Goal: Task Accomplishment & Management: Use online tool/utility

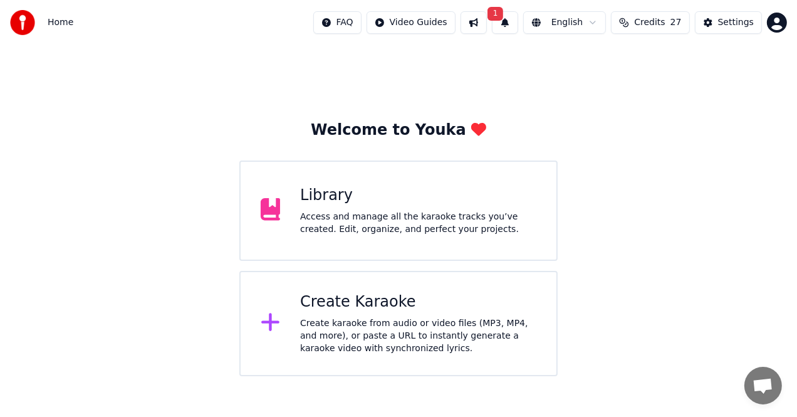
click at [422, 304] on div "Create Karaoke" at bounding box center [418, 302] width 236 height 20
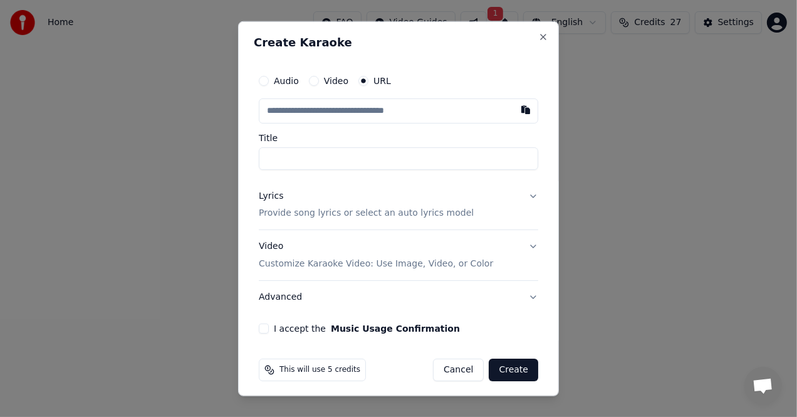
click at [375, 80] on label "URL" at bounding box center [382, 80] width 18 height 9
click at [368, 80] on button "URL" at bounding box center [363, 80] width 10 height 10
click at [380, 101] on input "text" at bounding box center [398, 110] width 279 height 25
click at [513, 110] on button "button" at bounding box center [525, 109] width 25 height 23
type input "**********"
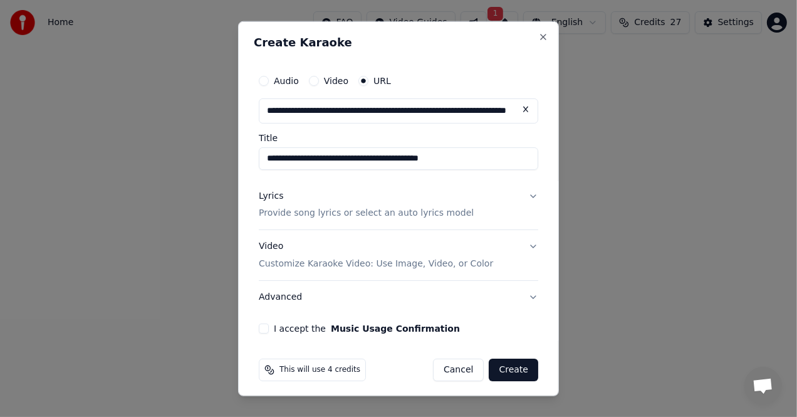
type input "**********"
click at [419, 217] on p "Provide song lyrics or select an auto lyrics model" at bounding box center [366, 213] width 215 height 13
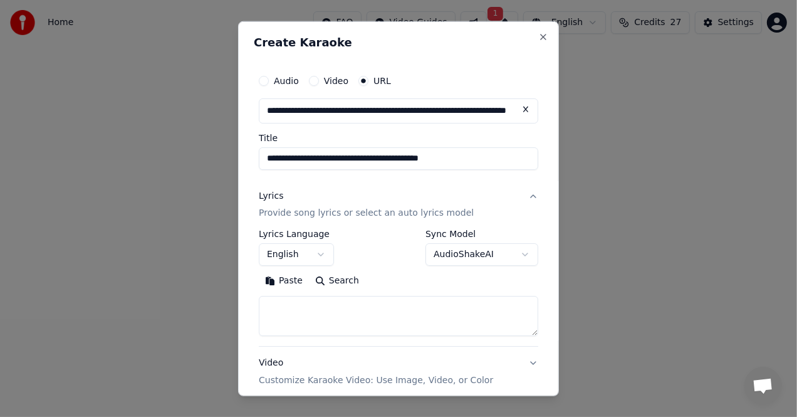
click at [302, 278] on button "Paste" at bounding box center [284, 281] width 50 height 20
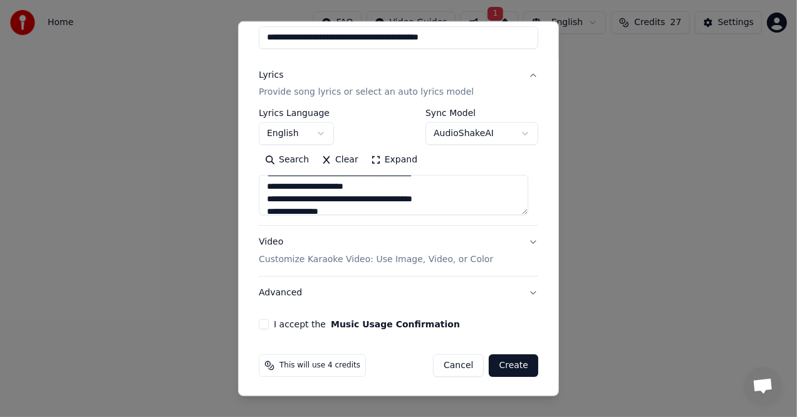
scroll to position [647, 0]
click at [388, 257] on p "Customize Karaoke Video: Use Image, Video, or Color" at bounding box center [376, 259] width 234 height 13
type textarea "**********"
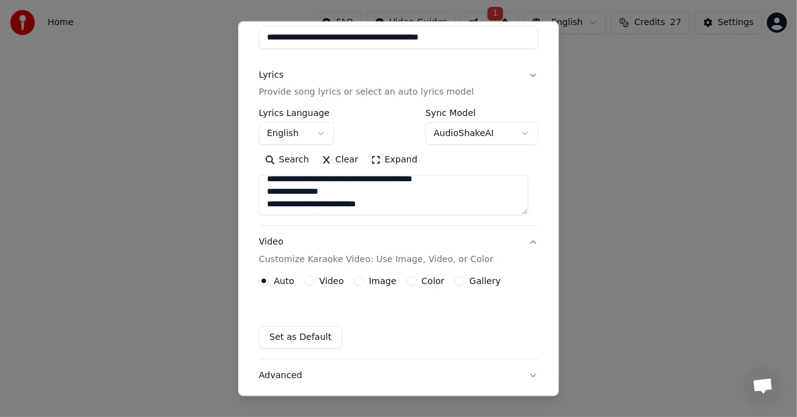
scroll to position [87, 0]
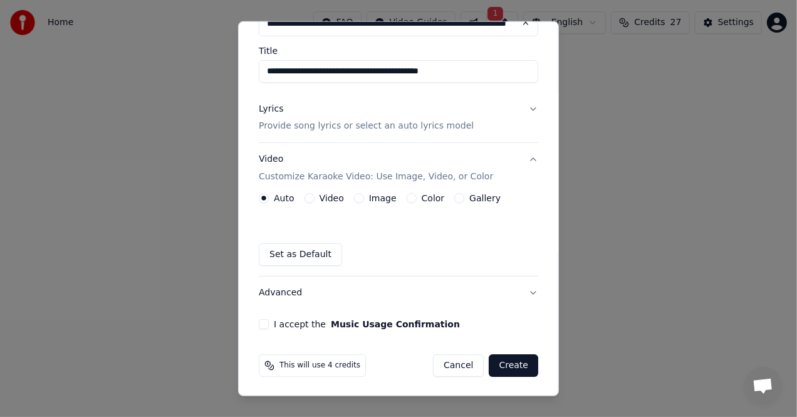
click at [338, 195] on label "Video" at bounding box center [332, 198] width 24 height 9
click at [315, 195] on button "Video" at bounding box center [309, 198] width 10 height 10
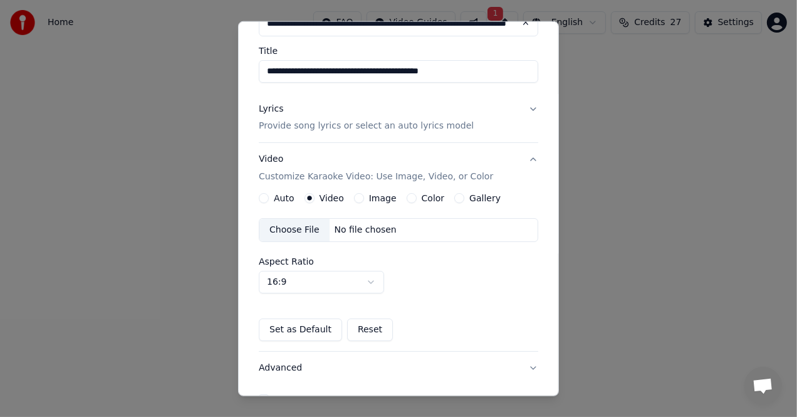
click at [380, 194] on label "Image" at bounding box center [383, 198] width 28 height 9
click at [364, 193] on button "Image" at bounding box center [359, 198] width 10 height 10
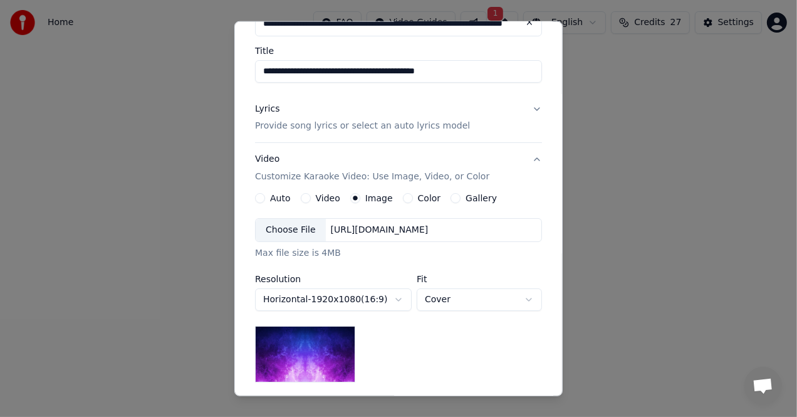
click at [418, 197] on label "Color" at bounding box center [429, 198] width 23 height 9
click at [413, 197] on button "Color" at bounding box center [408, 198] width 10 height 10
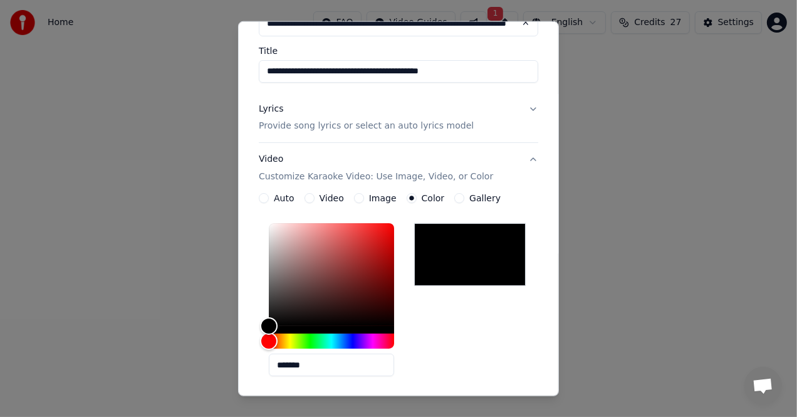
click at [480, 195] on label "Gallery" at bounding box center [484, 198] width 31 height 9
click at [464, 195] on button "Gallery" at bounding box center [459, 198] width 10 height 10
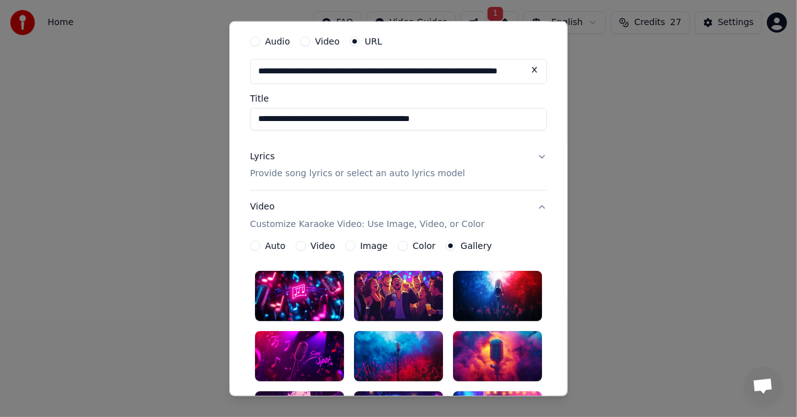
scroll to position [24, 0]
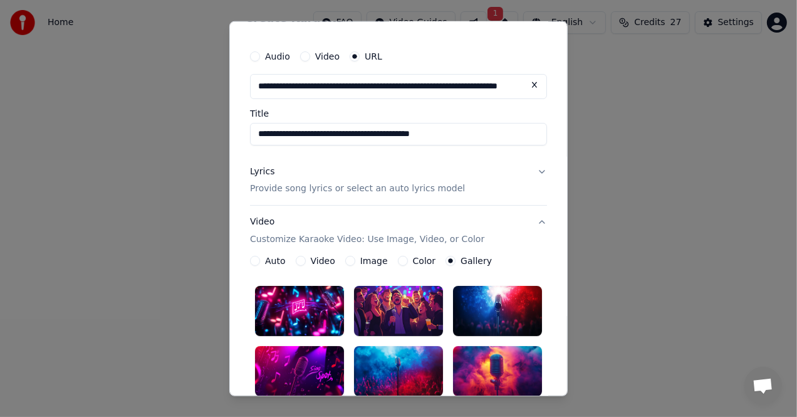
click at [420, 257] on label "Color" at bounding box center [424, 260] width 23 height 9
click at [408, 257] on button "Color" at bounding box center [403, 261] width 10 height 10
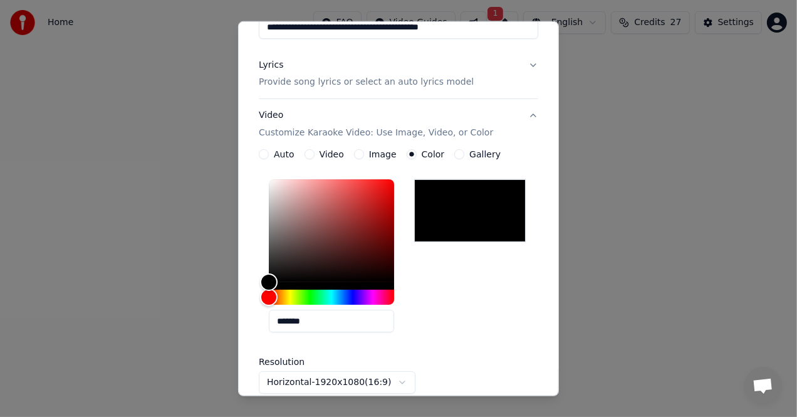
scroll to position [118, 0]
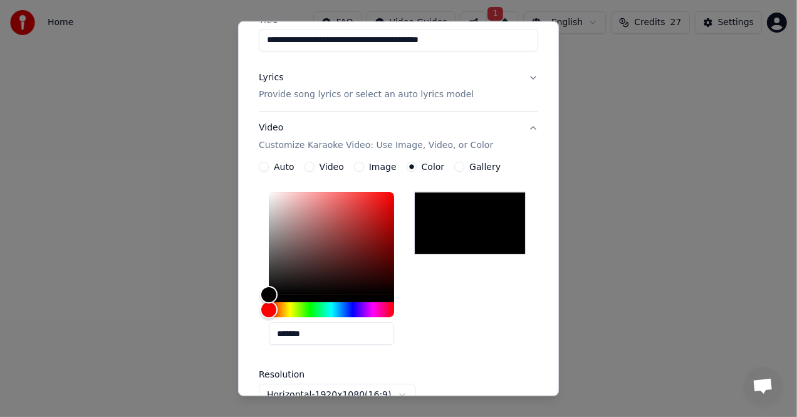
click at [330, 164] on label "Video" at bounding box center [332, 166] width 24 height 9
click at [315, 164] on button "Video" at bounding box center [309, 167] width 10 height 10
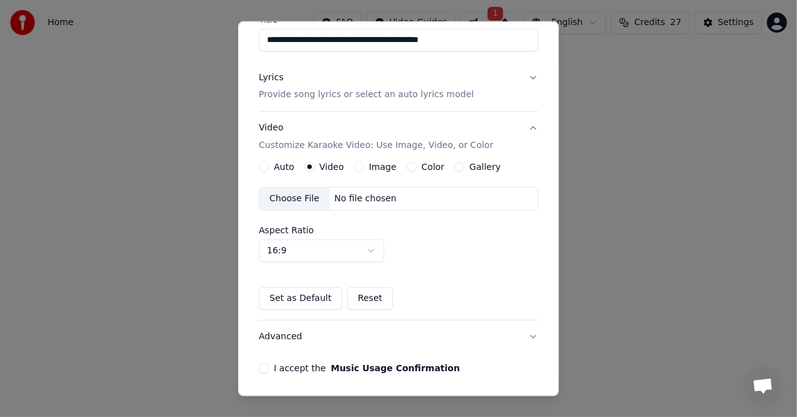
click at [413, 172] on div "Auto Video Image Color Gallery Choose File No file chosen Aspect Ratio 16:9 ***…" at bounding box center [398, 236] width 279 height 148
click at [422, 166] on label "Color" at bounding box center [433, 166] width 23 height 9
click at [417, 166] on button "Color" at bounding box center [412, 167] width 10 height 10
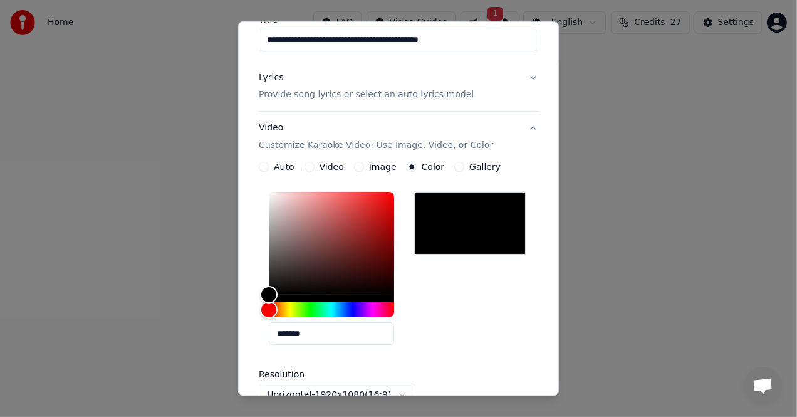
click at [409, 166] on icon "button" at bounding box center [411, 166] width 5 height 5
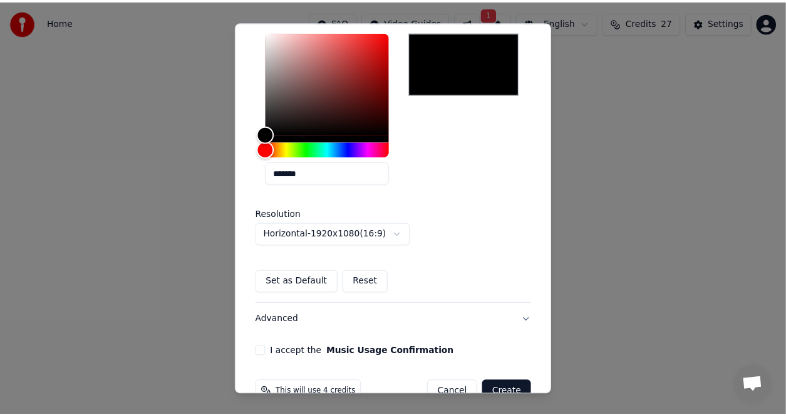
scroll to position [306, 0]
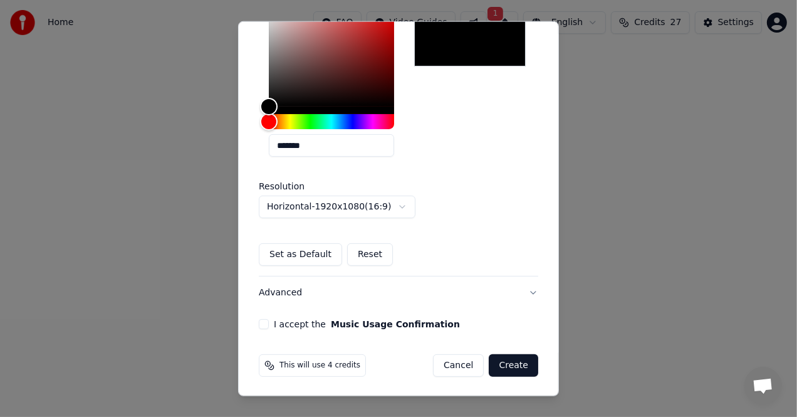
click at [497, 366] on button "Create" at bounding box center [513, 365] width 49 height 23
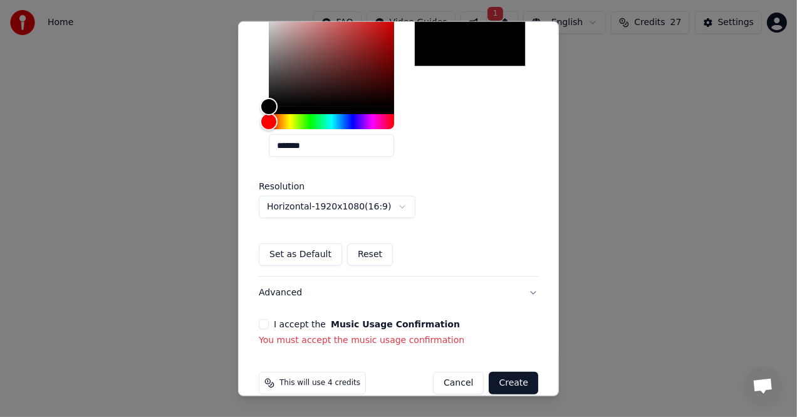
click at [265, 322] on button "I accept the Music Usage Confirmation" at bounding box center [264, 324] width 10 height 10
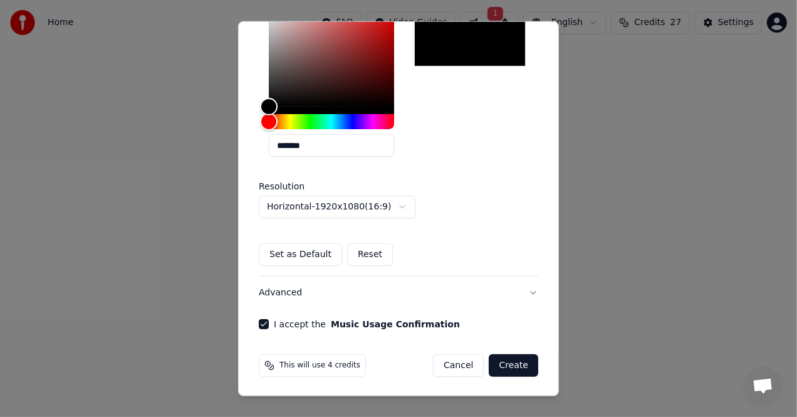
click at [502, 365] on button "Create" at bounding box center [513, 365] width 49 height 23
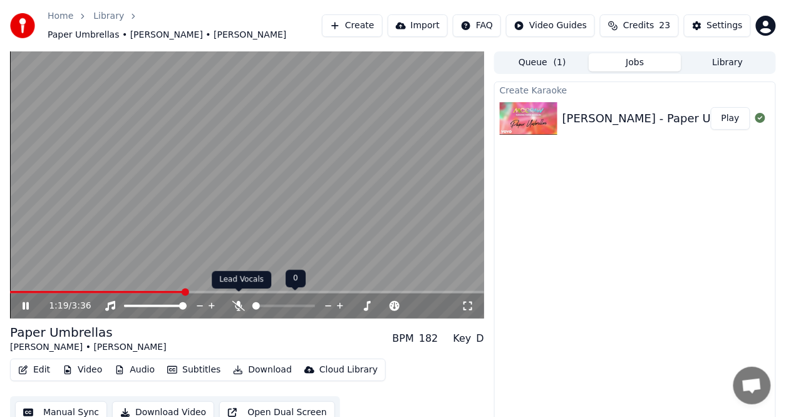
click at [236, 301] on icon at bounding box center [238, 306] width 13 height 10
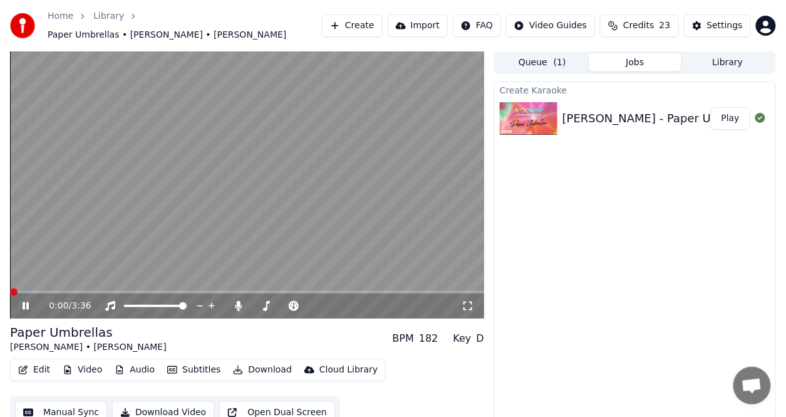
click at [10, 289] on span at bounding box center [14, 292] width 8 height 8
click at [251, 291] on span at bounding box center [131, 292] width 242 height 3
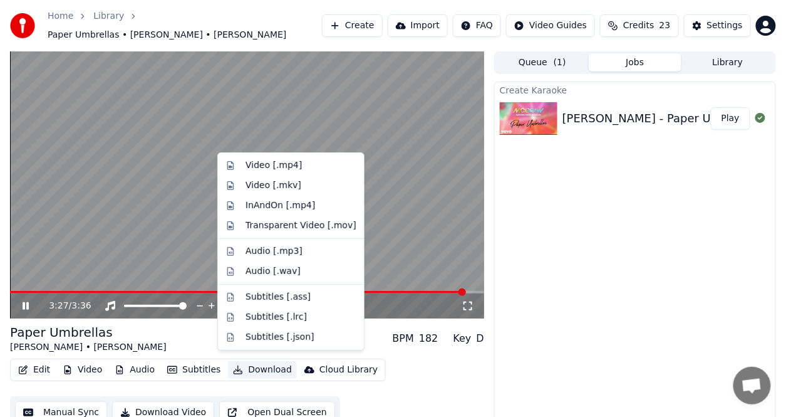
click at [275, 366] on button "Download" at bounding box center [262, 370] width 69 height 18
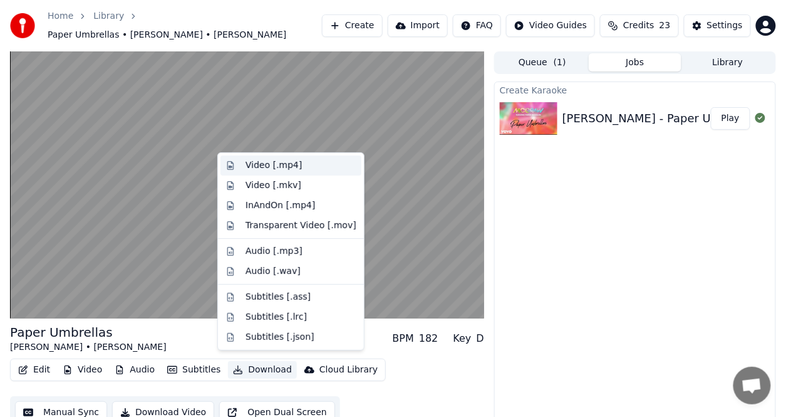
click at [261, 164] on div "Video [.mp4]" at bounding box center [274, 165] width 56 height 13
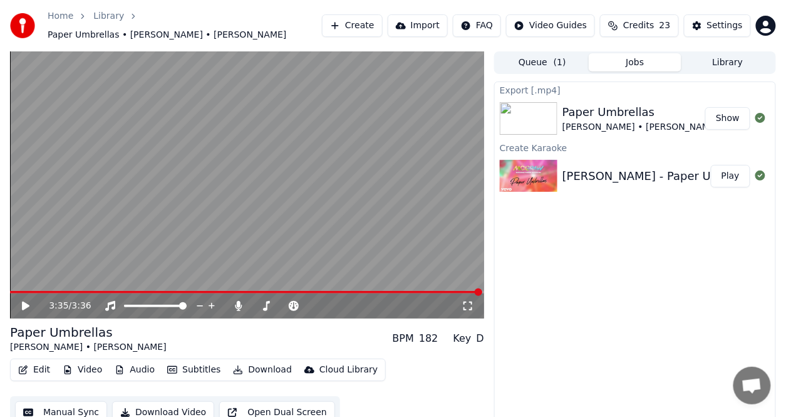
click at [736, 113] on button "Show" at bounding box center [727, 118] width 45 height 23
click at [239, 301] on icon at bounding box center [239, 306] width 7 height 10
click at [256, 362] on button "Download" at bounding box center [262, 370] width 69 height 18
click at [385, 385] on div "Edit Video Audio Subtitles Download Cloud Library Manual Sync Download Video Op…" at bounding box center [247, 393] width 474 height 70
click at [10, 288] on span at bounding box center [14, 292] width 8 height 8
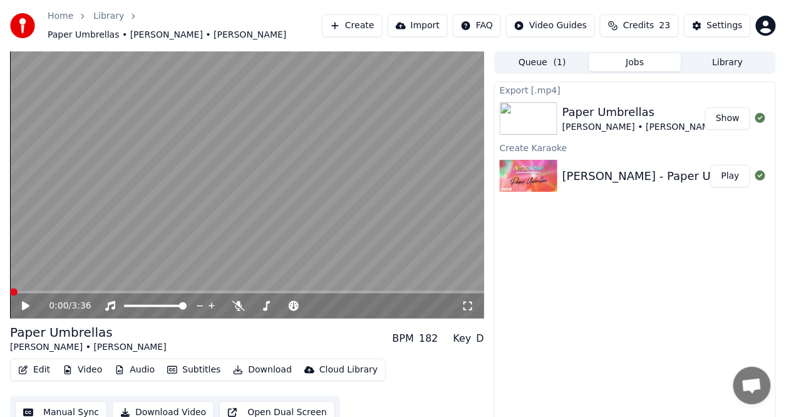
click at [0, 274] on div "0:00 / 3:36 Paper Umbrellas [PERSON_NAME] • [PERSON_NAME] BPM 182 Key D Edit Vi…" at bounding box center [393, 243] width 786 height 384
click at [248, 363] on button "Download" at bounding box center [262, 370] width 69 height 18
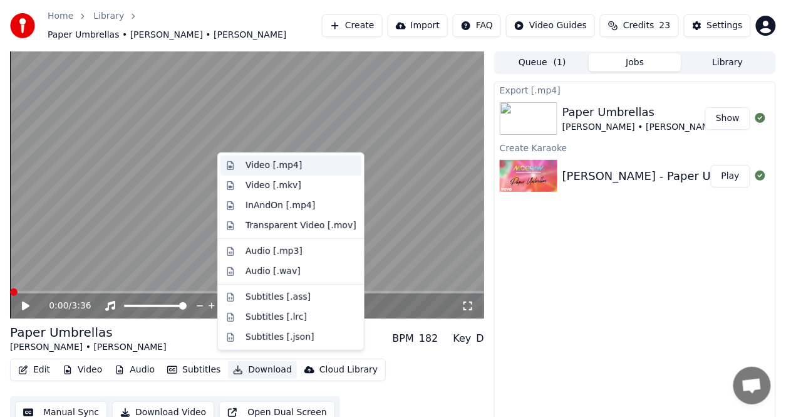
click at [266, 160] on div "Video [.mp4]" at bounding box center [274, 165] width 56 height 13
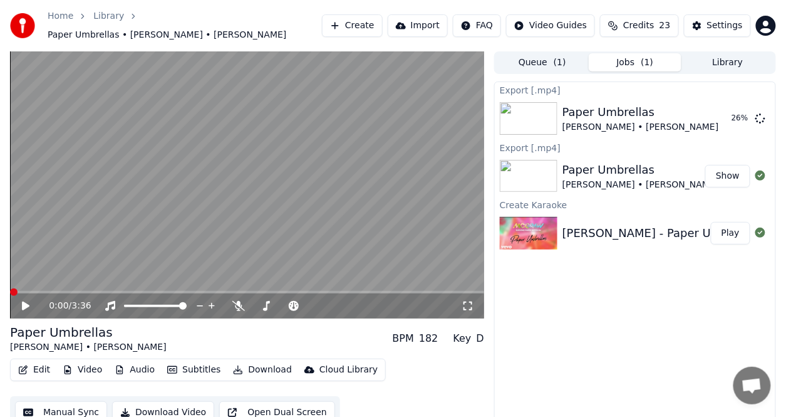
click at [24, 301] on icon at bounding box center [26, 305] width 8 height 9
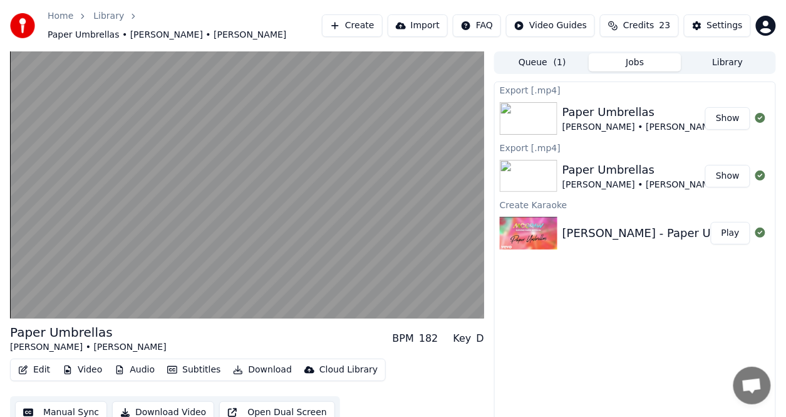
click at [734, 107] on button "Show" at bounding box center [727, 118] width 45 height 23
